Goal: Transaction & Acquisition: Purchase product/service

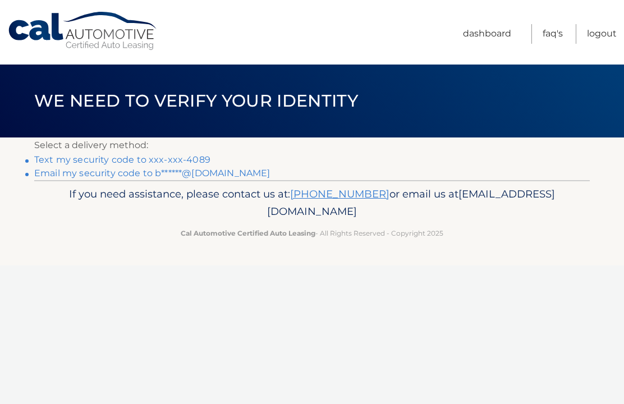
click at [38, 160] on link "Text my security code to xxx-xxx-4089" at bounding box center [122, 159] width 176 height 11
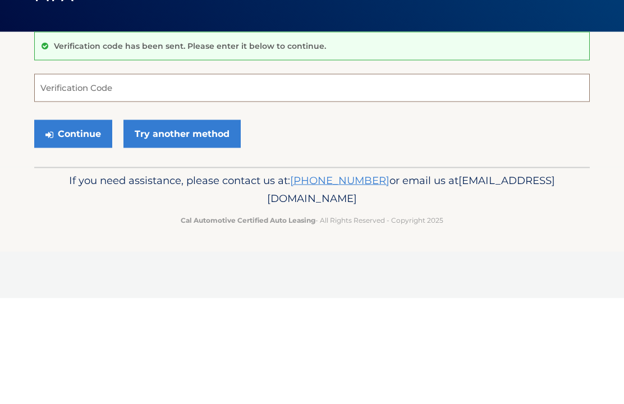
click at [186, 179] on input "Verification Code" at bounding box center [311, 193] width 555 height 28
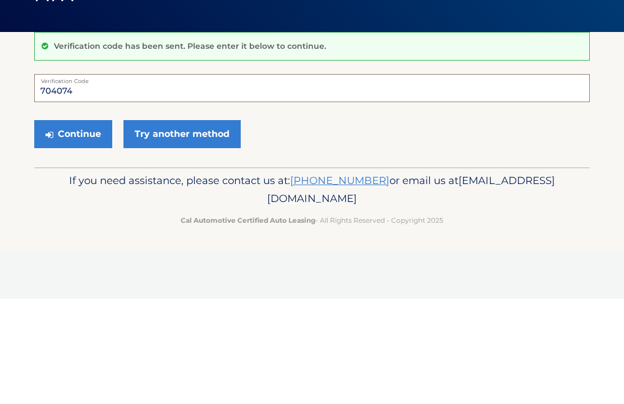
type input "704074"
click at [97, 225] on button "Continue" at bounding box center [73, 239] width 78 height 28
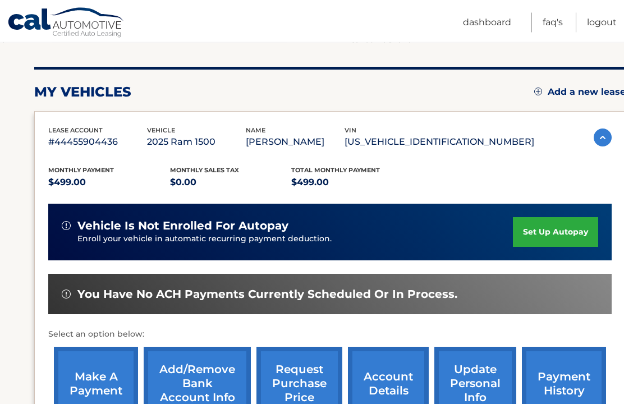
scroll to position [132, 0]
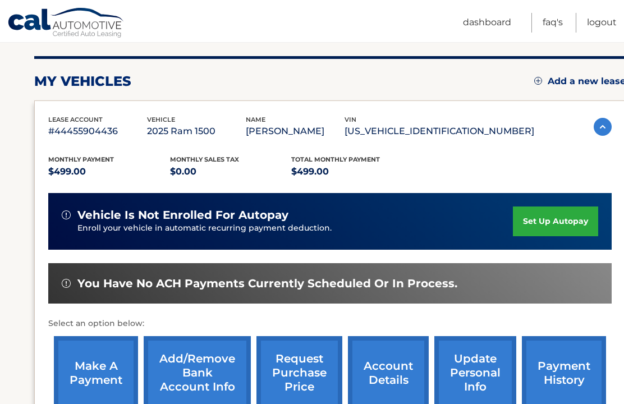
click at [104, 381] on link "make a payment" at bounding box center [96, 372] width 84 height 73
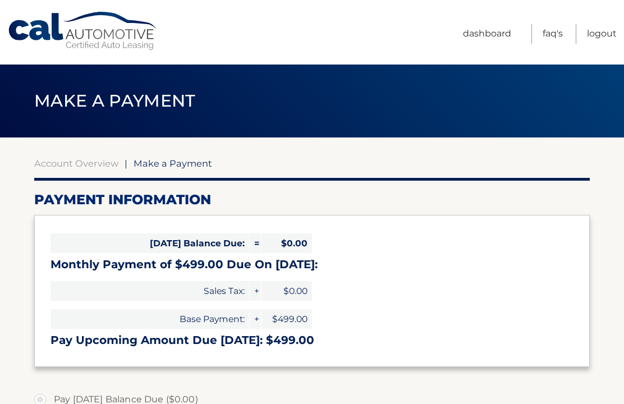
select select "NmRkMTRiZWYtZTZjNS00MGIxLWJjNTItZTczMTlkNWVkMjM3"
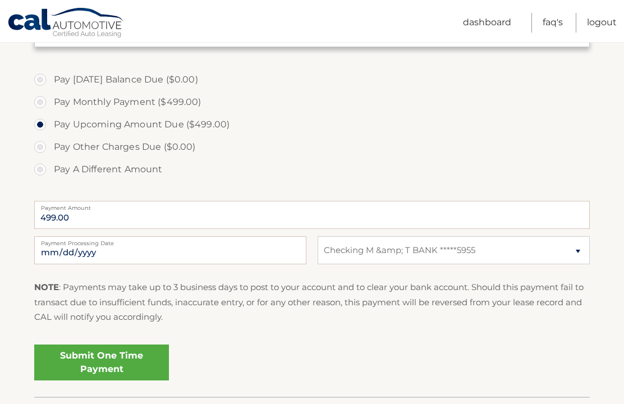
scroll to position [331, 0]
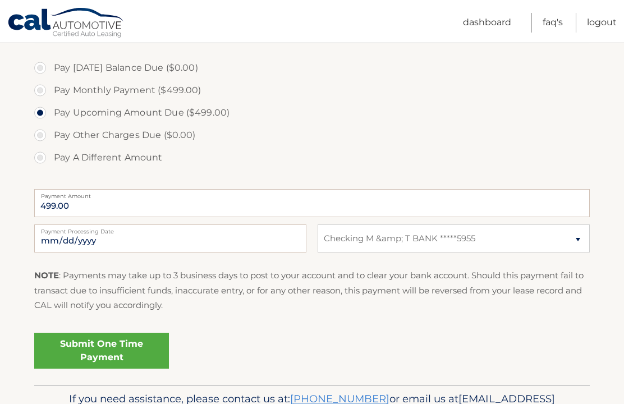
click at [107, 347] on link "Submit One Time Payment" at bounding box center [101, 351] width 135 height 36
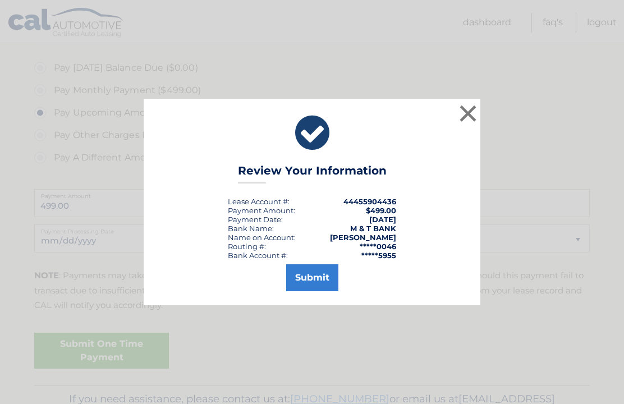
click at [324, 291] on button "Submit" at bounding box center [312, 277] width 52 height 27
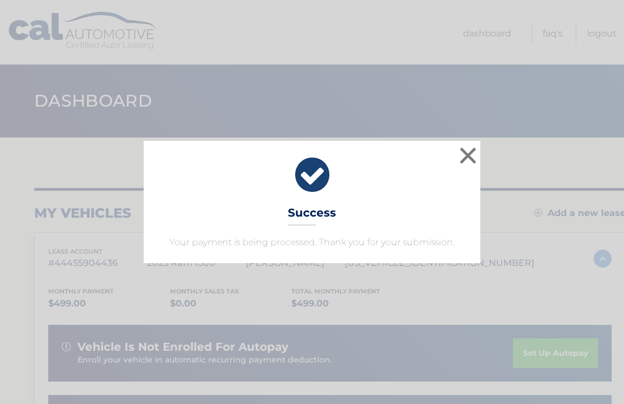
click at [478, 150] on button "×" at bounding box center [468, 155] width 22 height 22
